Goal: Navigation & Orientation: Find specific page/section

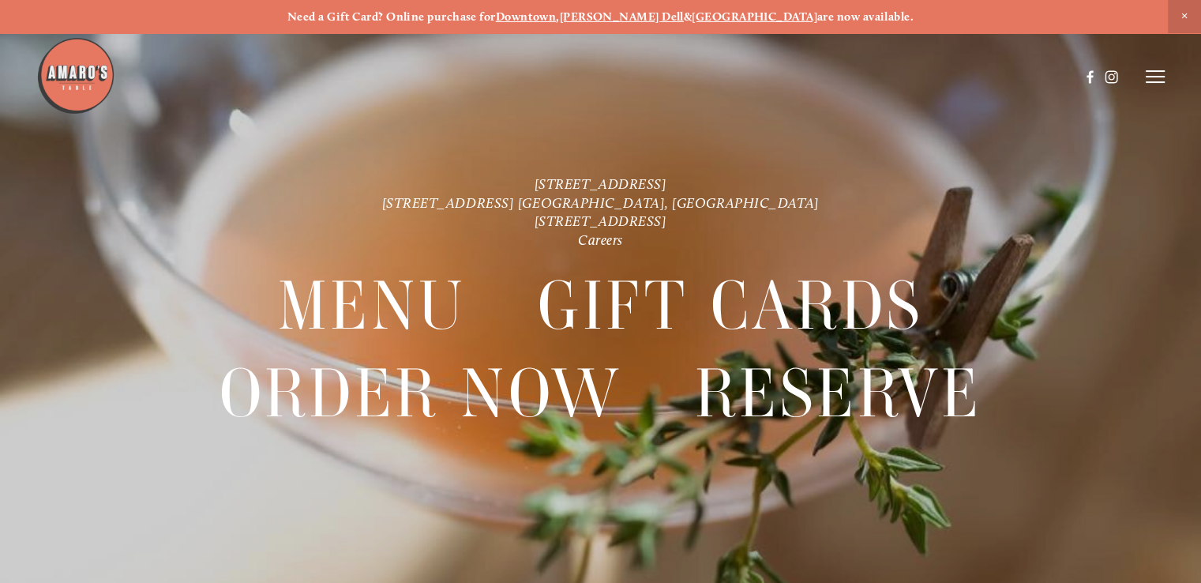
click at [1158, 73] on icon at bounding box center [1155, 76] width 19 height 14
click at [867, 76] on span "Menu" at bounding box center [871, 75] width 29 height 13
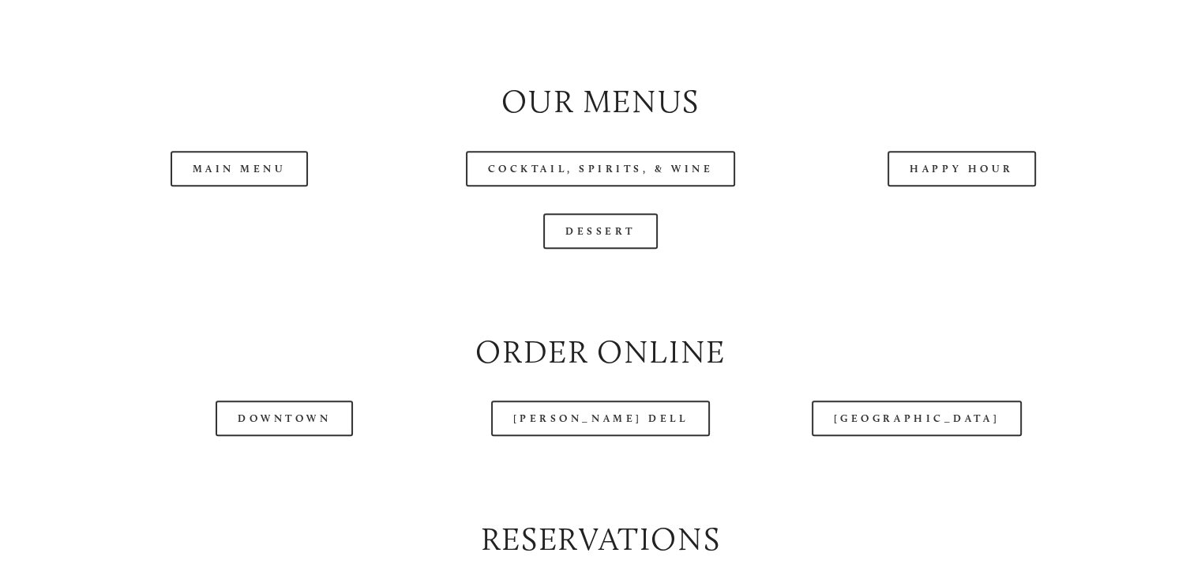
scroll to position [1647, 0]
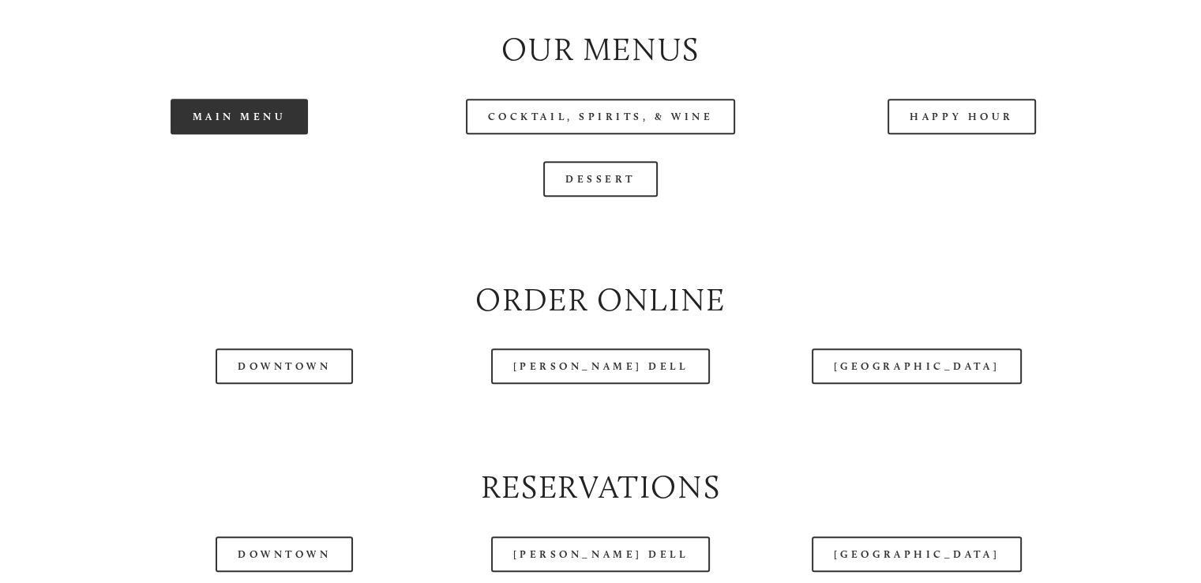
click at [269, 134] on link "Main Menu" at bounding box center [240, 117] width 138 height 36
